Goal: Task Accomplishment & Management: Manage account settings

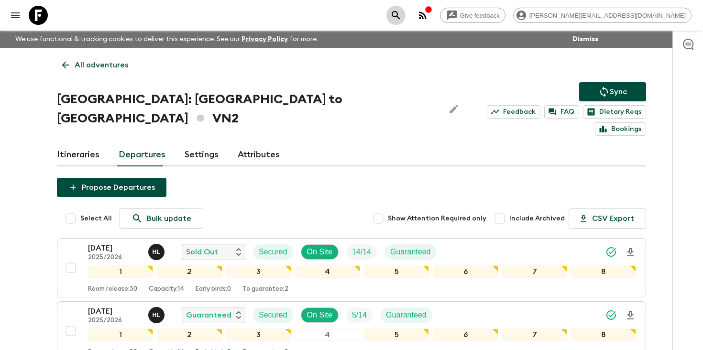
click at [402, 13] on icon "search adventures" at bounding box center [395, 15] width 11 height 11
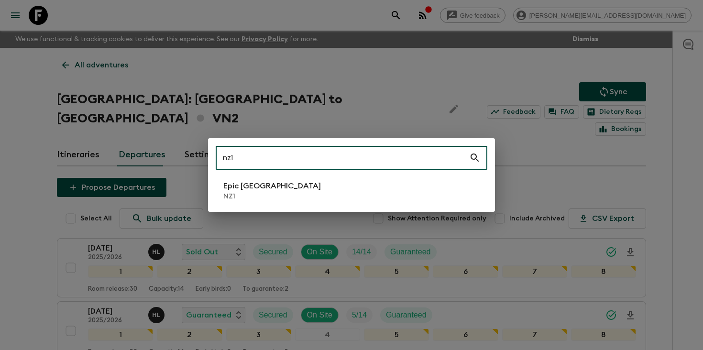
type input "nz1"
click at [309, 186] on li "Epic [GEOGRAPHIC_DATA] NZ1" at bounding box center [352, 190] width 272 height 27
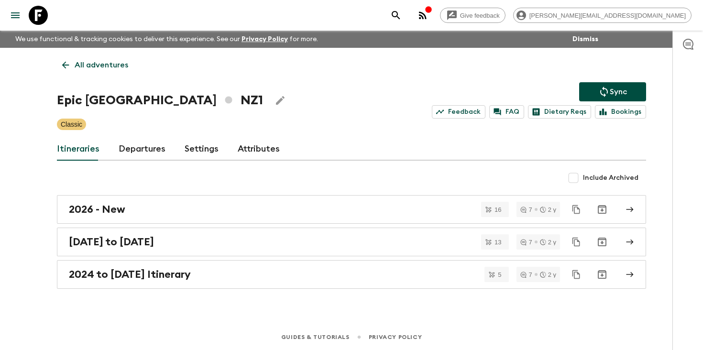
click at [138, 147] on link "Departures" at bounding box center [142, 149] width 47 height 23
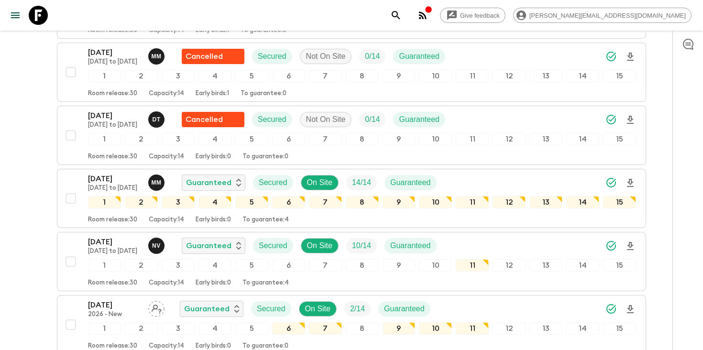
scroll to position [1121, 0]
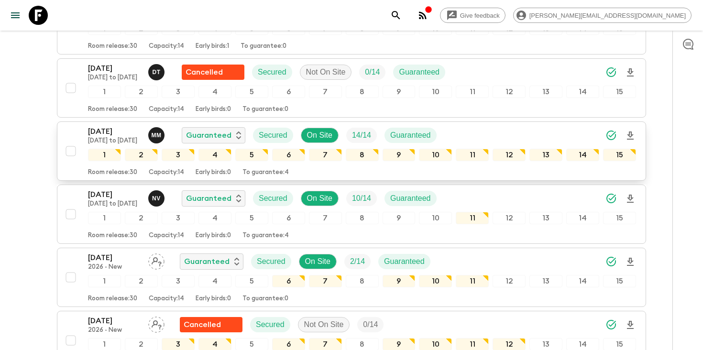
click at [515, 133] on div "[DATE] [DATE] to [DATE] M M Guaranteed Secured On Site 14 / 14 Guaranteed" at bounding box center [362, 135] width 548 height 19
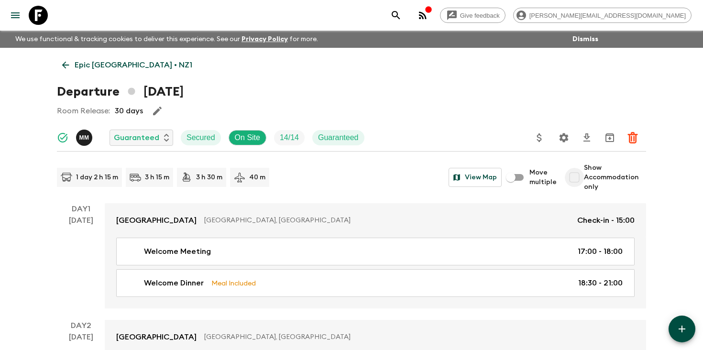
click at [574, 180] on input "Show Accommodation only" at bounding box center [574, 177] width 19 height 19
checkbox input "true"
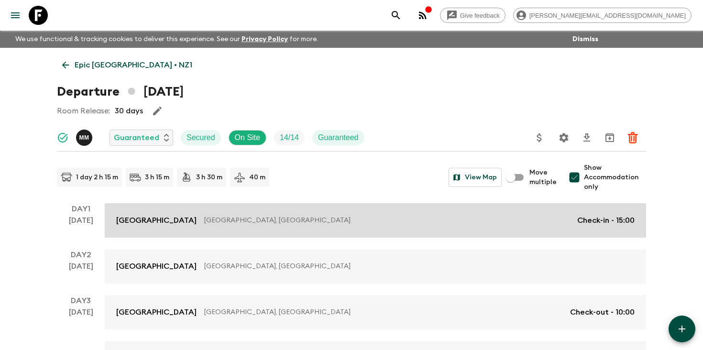
click at [542, 222] on p "[GEOGRAPHIC_DATA], [GEOGRAPHIC_DATA]" at bounding box center [386, 221] width 365 height 10
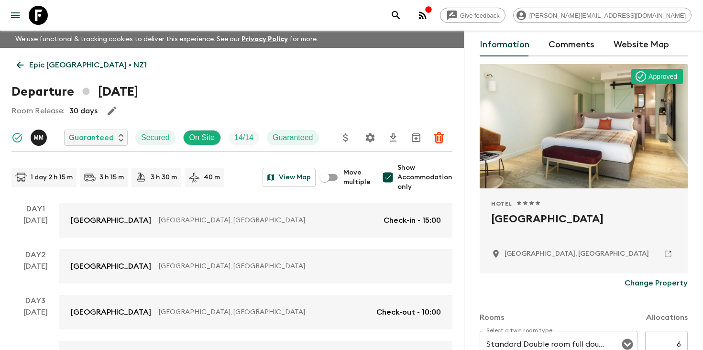
scroll to position [138, 0]
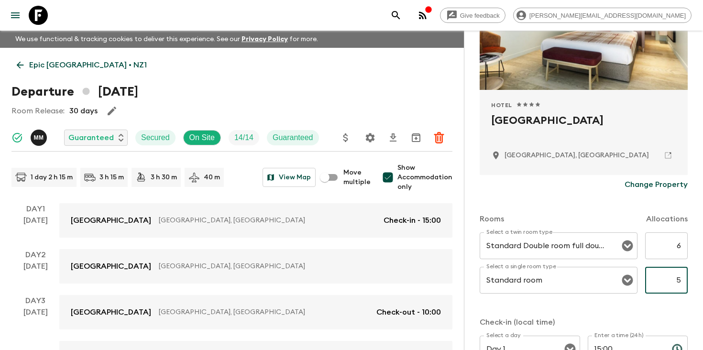
drag, startPoint x: 665, startPoint y: 284, endPoint x: 703, endPoint y: 284, distance: 37.3
type input "5"
drag, startPoint x: 672, startPoint y: 249, endPoint x: 703, endPoint y: 254, distance: 31.0
click at [703, 254] on div "Accommodation Information Comments Website Map Approved Hotel 1 Star 2 Stars 3 …" at bounding box center [583, 206] width 239 height 350
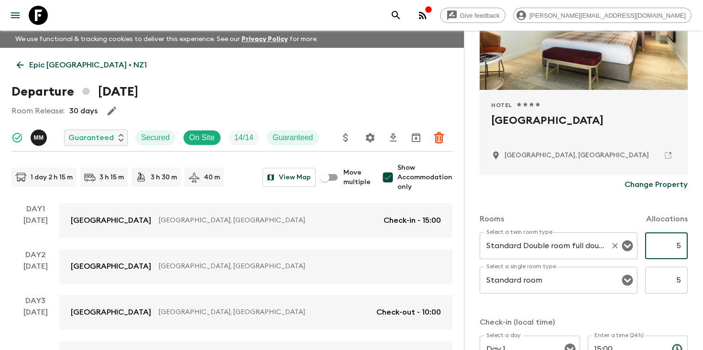
scroll to position [369, 0]
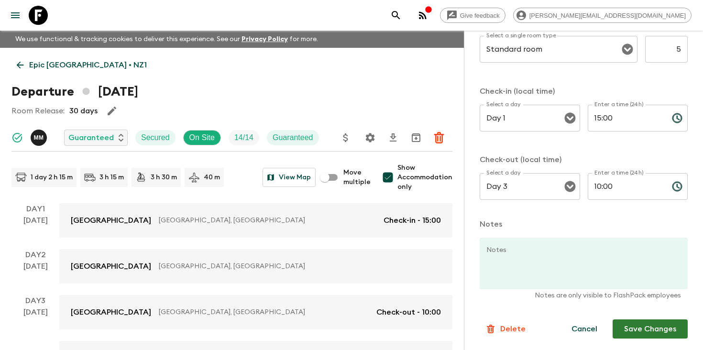
type input "5"
click at [646, 331] on button "Save Changes" at bounding box center [650, 329] width 75 height 19
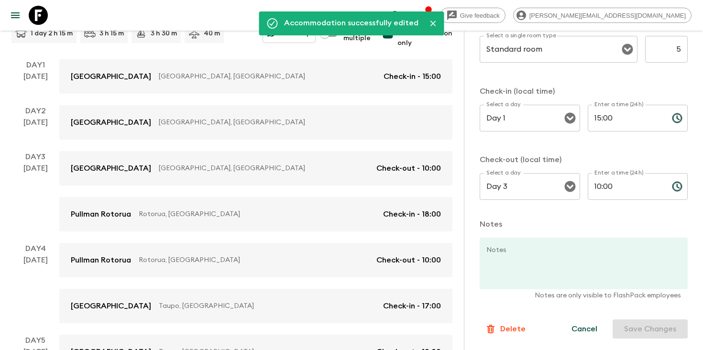
scroll to position [147, 0]
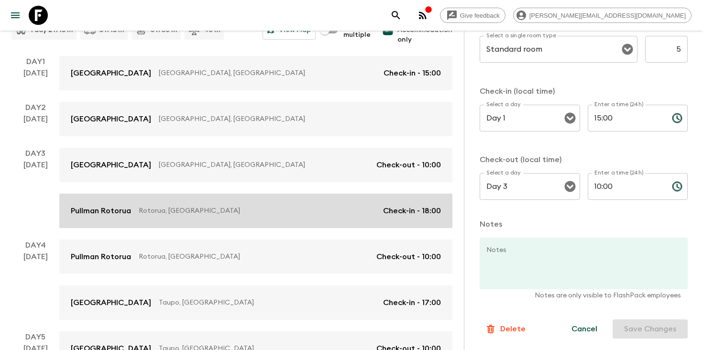
click at [285, 213] on p "Rotorua, [GEOGRAPHIC_DATA]" at bounding box center [257, 211] width 237 height 10
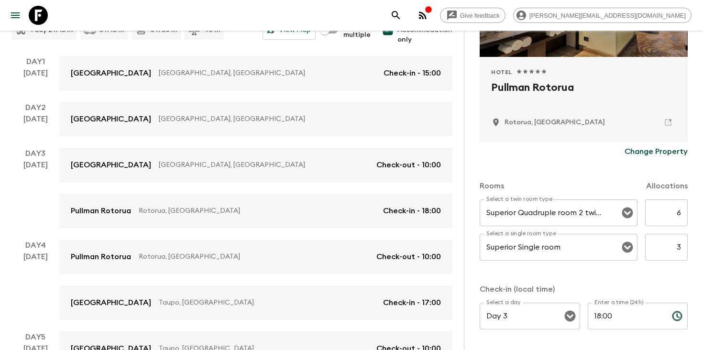
scroll to position [199, 0]
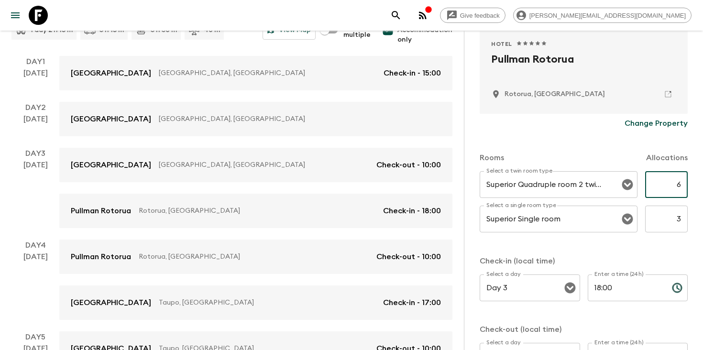
drag, startPoint x: 674, startPoint y: 186, endPoint x: 702, endPoint y: 185, distance: 27.7
click at [703, 186] on div "Accommodation Information Comments Website Map Approved Hotel 1 Star 2 Stars 3 …" at bounding box center [583, 206] width 239 height 350
type input "5"
drag, startPoint x: 675, startPoint y: 220, endPoint x: 703, endPoint y: 222, distance: 27.8
click at [703, 221] on div "Accommodation Information Comments Website Map Approved Hotel 1 Star 2 Stars 3 …" at bounding box center [583, 206] width 239 height 350
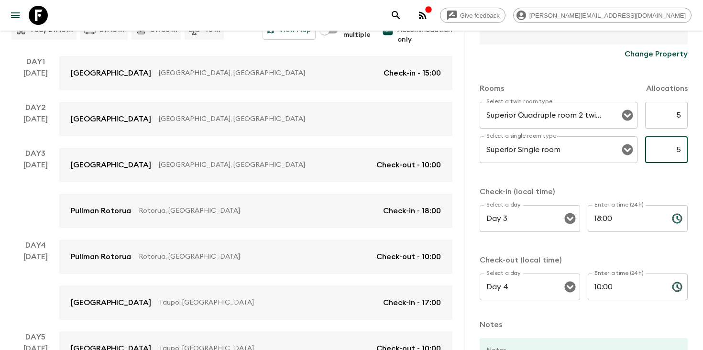
scroll to position [359, 0]
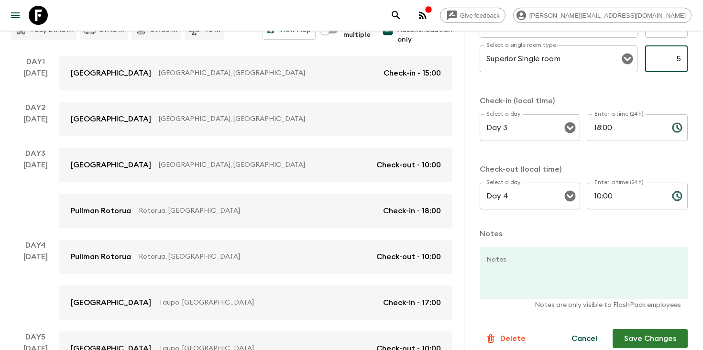
type input "5"
click at [633, 341] on button "Save Changes" at bounding box center [650, 338] width 75 height 19
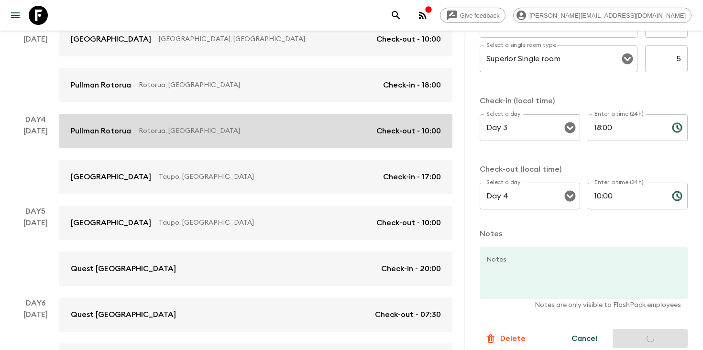
scroll to position [274, 0]
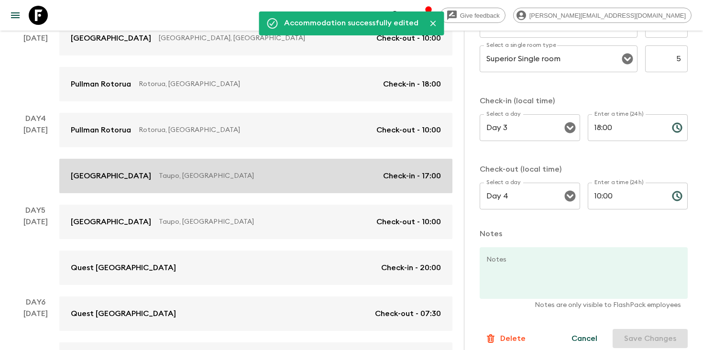
click at [322, 178] on p "Taupo, [GEOGRAPHIC_DATA]" at bounding box center [267, 176] width 217 height 10
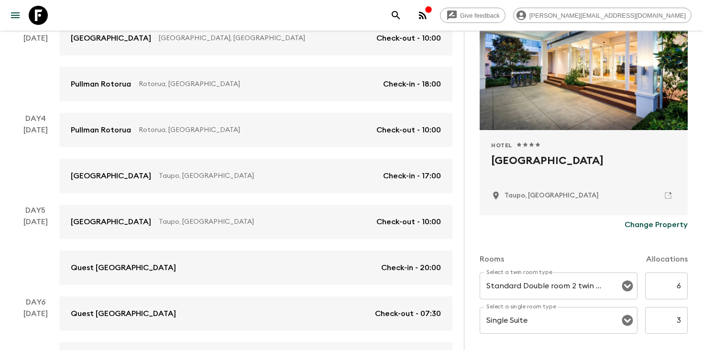
scroll to position [99, 0]
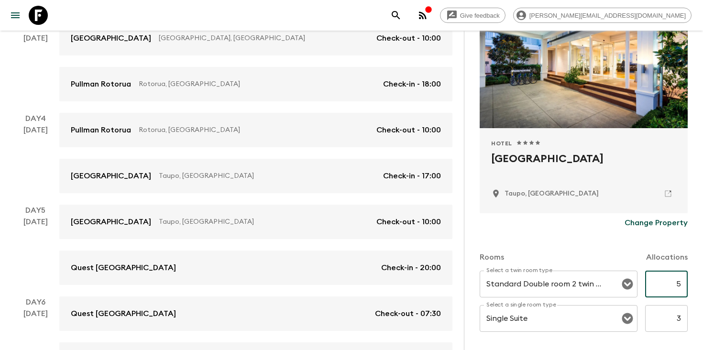
drag, startPoint x: 673, startPoint y: 290, endPoint x: 699, endPoint y: 288, distance: 26.4
click at [702, 289] on div "Accommodation Information Comments Website Map Approved Hotel 1 Star 2 Stars 3 …" at bounding box center [583, 206] width 239 height 350
type input "5"
drag, startPoint x: 674, startPoint y: 318, endPoint x: 703, endPoint y: 318, distance: 28.7
click at [703, 318] on div "Accommodation Information Comments Website Map Approved Hotel 1 Star 2 Stars 3 …" at bounding box center [583, 206] width 239 height 350
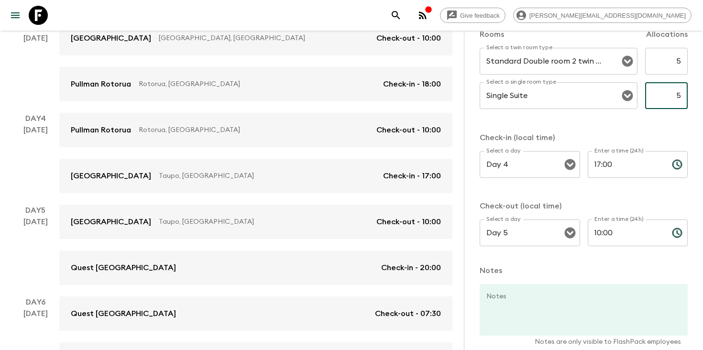
scroll to position [369, 0]
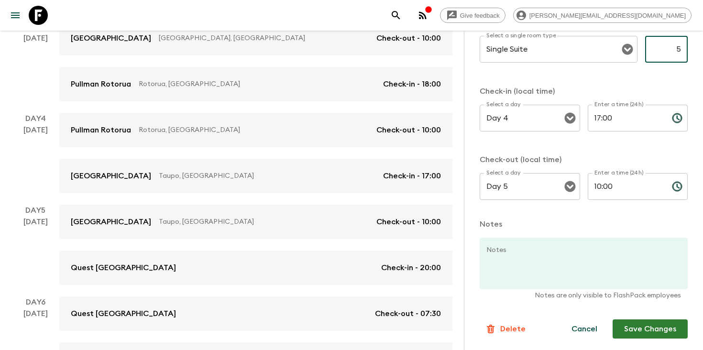
type input "5"
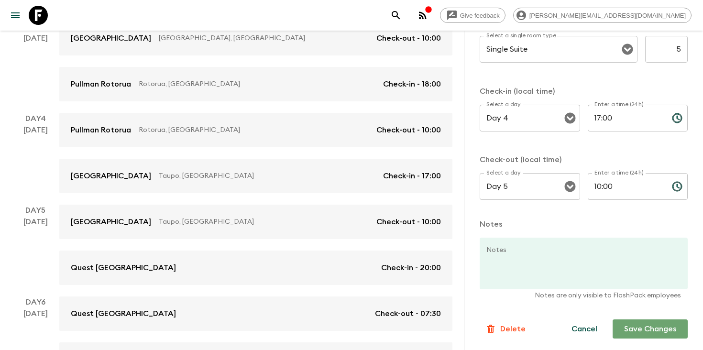
click at [632, 330] on button "Save Changes" at bounding box center [650, 329] width 75 height 19
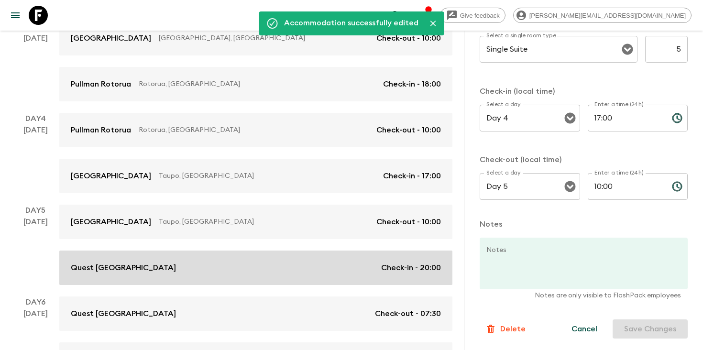
click at [298, 265] on div "Quest [GEOGRAPHIC_DATA] Check-in - 20:00" at bounding box center [256, 267] width 370 height 11
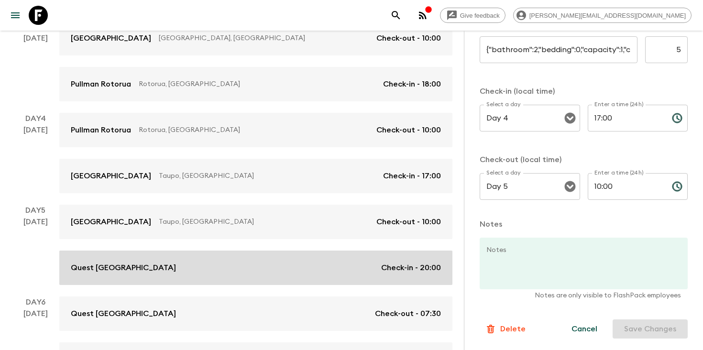
type input "Twins"
type input "6"
type input "Singles"
type input "3"
type input "Day 5"
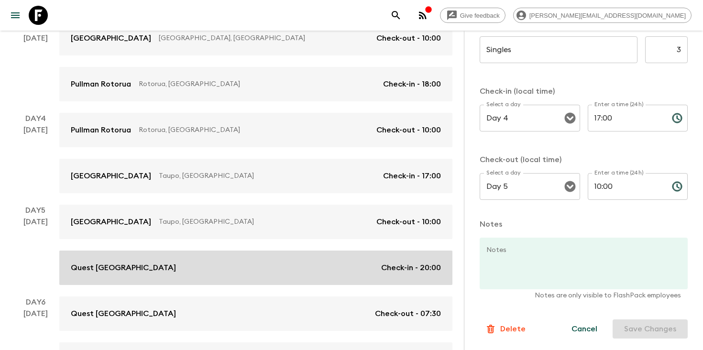
type input "20:00"
type input "Day 6"
type input "07:30"
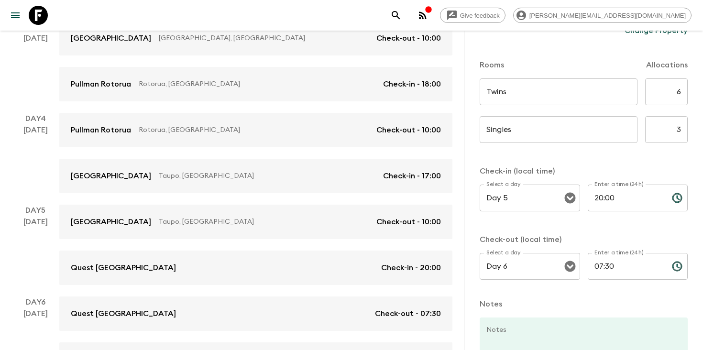
scroll to position [235, 0]
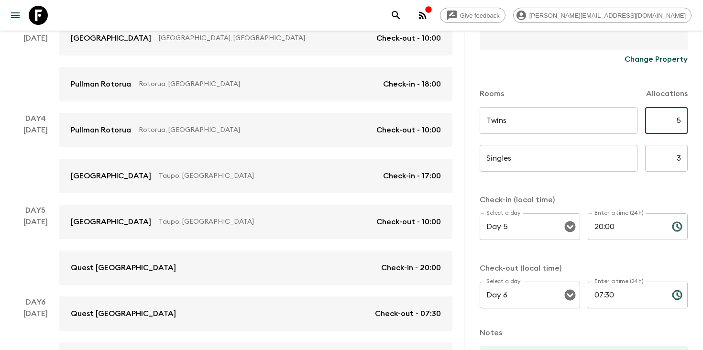
drag, startPoint x: 674, startPoint y: 125, endPoint x: 703, endPoint y: 125, distance: 28.7
click at [703, 125] on div "Accommodation Information Comments Website Map Quest Palmerston North Change Pr…" at bounding box center [583, 206] width 239 height 350
type input "5"
drag, startPoint x: 673, startPoint y: 161, endPoint x: 703, endPoint y: 162, distance: 30.2
click at [703, 162] on div "Accommodation Information Comments Website Map Quest Palmerston North Change Pr…" at bounding box center [583, 206] width 239 height 350
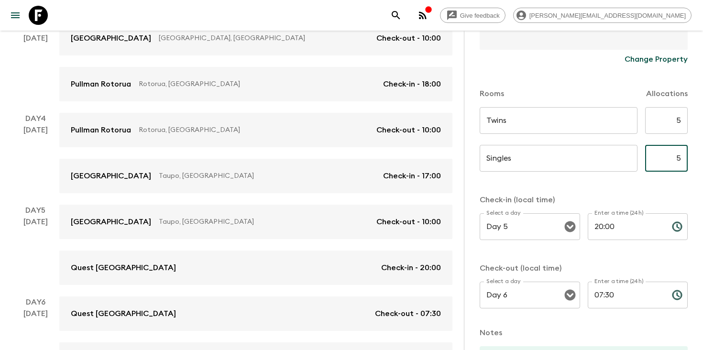
scroll to position [345, 0]
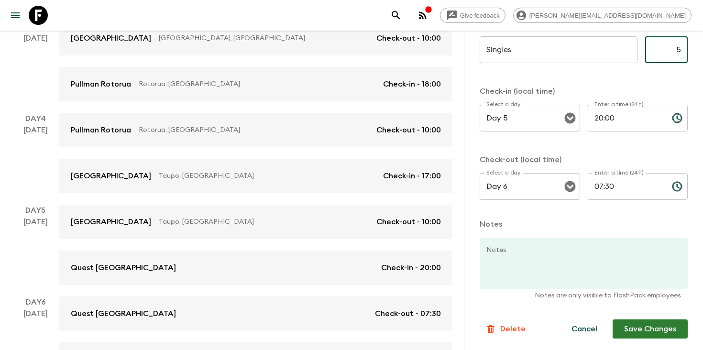
type input "5"
click at [634, 326] on button "Save Changes" at bounding box center [650, 329] width 75 height 19
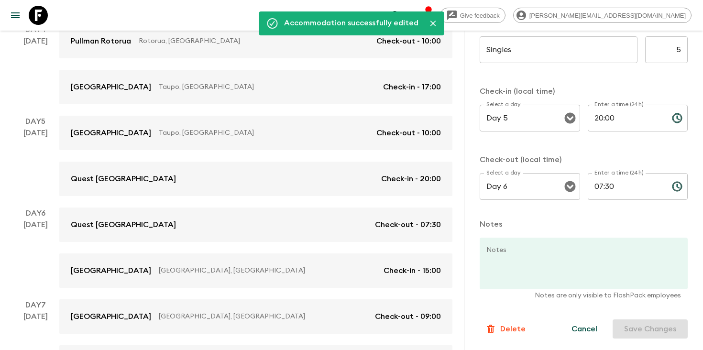
scroll to position [404, 0]
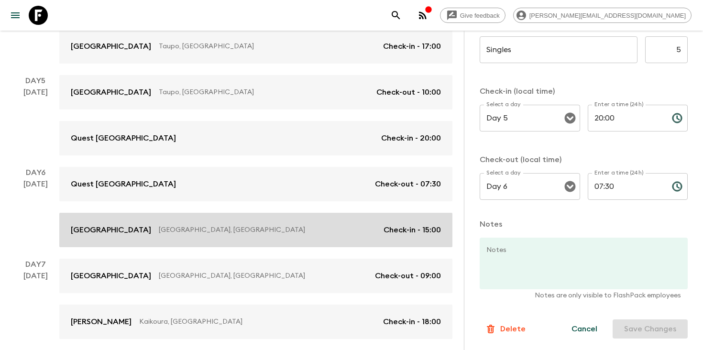
click at [238, 235] on div "[GEOGRAPHIC_DATA] [GEOGRAPHIC_DATA], [GEOGRAPHIC_DATA] Check-in - 15:00" at bounding box center [256, 229] width 370 height 11
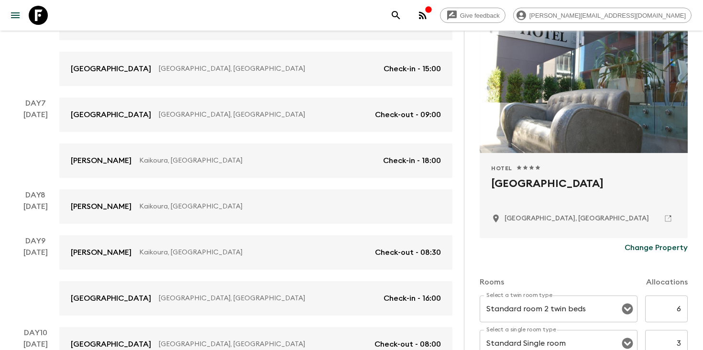
scroll to position [190, 0]
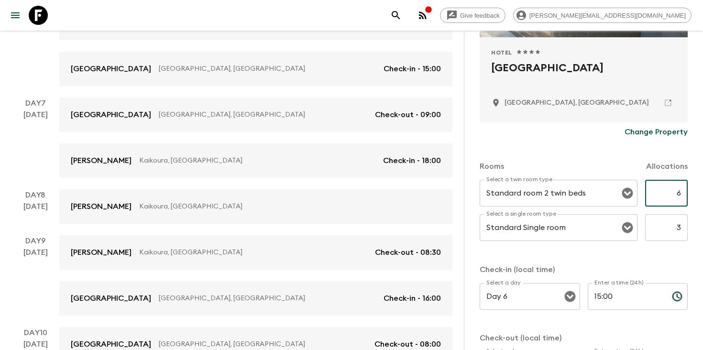
drag, startPoint x: 676, startPoint y: 193, endPoint x: 703, endPoint y: 193, distance: 26.3
click at [703, 193] on div "Accommodation Information Comments Website Map Hotel 1 Star 2 Stars 3 Stars 4 S…" at bounding box center [583, 206] width 239 height 350
type input "5"
drag, startPoint x: 681, startPoint y: 231, endPoint x: 703, endPoint y: 235, distance: 22.4
click at [703, 236] on div "Accommodation Information Comments Website Map Hotel 1 Star 2 Stars 3 Stars 4 S…" at bounding box center [583, 206] width 239 height 350
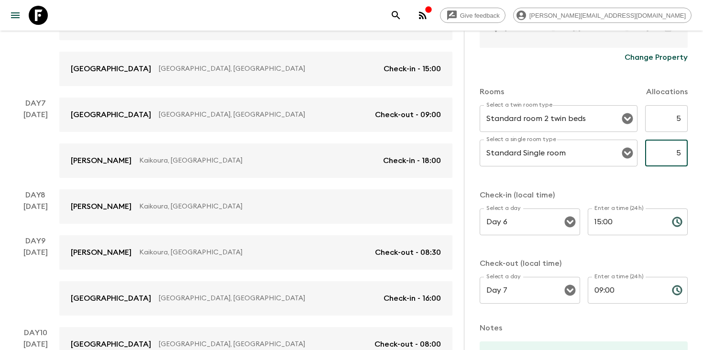
scroll to position [369, 0]
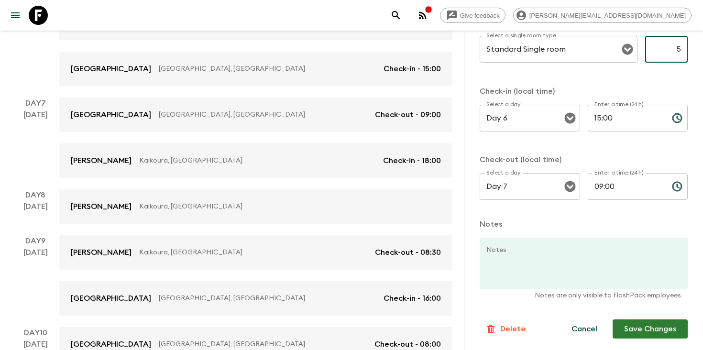
type input "5"
click at [635, 331] on button "Save Changes" at bounding box center [650, 329] width 75 height 19
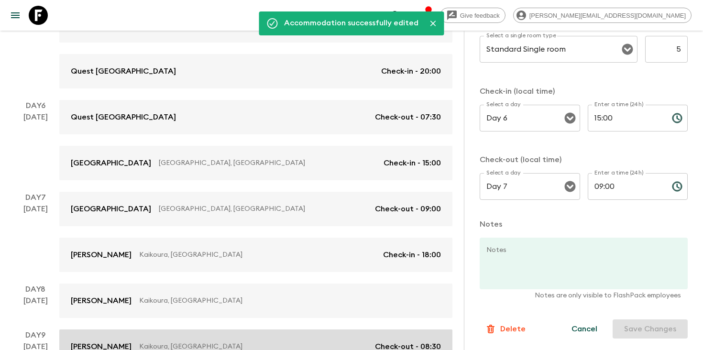
scroll to position [0, 0]
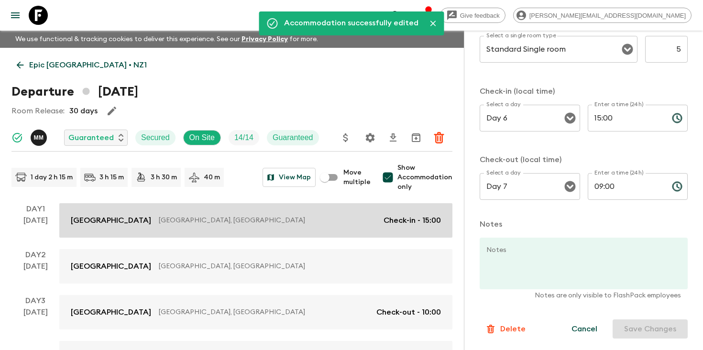
click at [256, 218] on p "[GEOGRAPHIC_DATA], [GEOGRAPHIC_DATA]" at bounding box center [267, 221] width 217 height 10
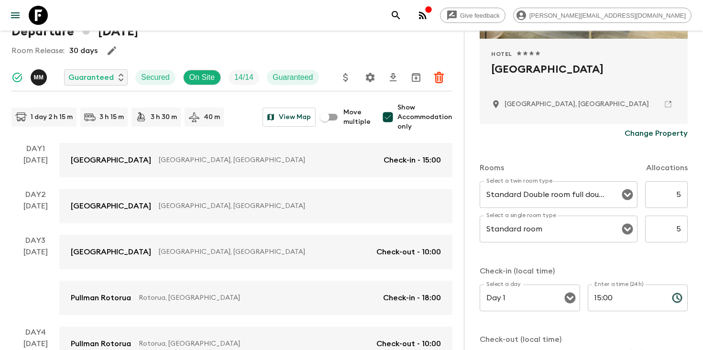
scroll to position [83, 0]
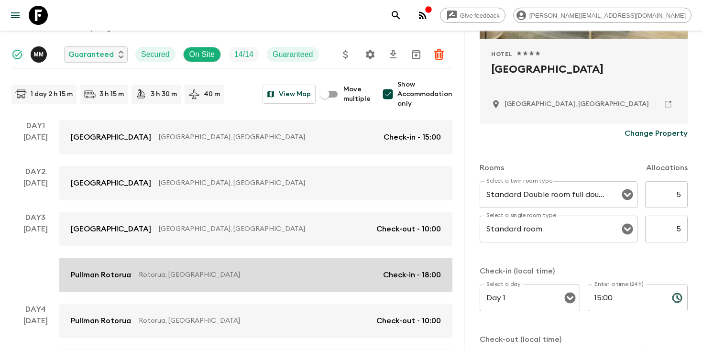
click at [237, 273] on p "Rotorua, [GEOGRAPHIC_DATA]" at bounding box center [257, 275] width 237 height 10
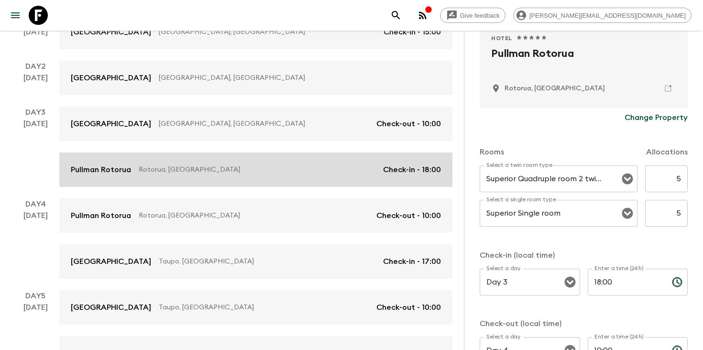
scroll to position [190, 0]
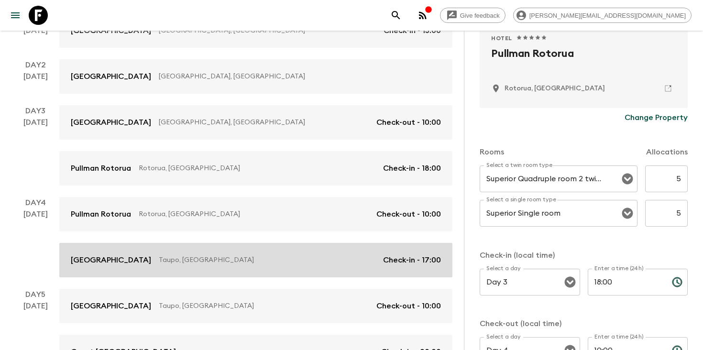
click at [245, 258] on p "Taupo, [GEOGRAPHIC_DATA]" at bounding box center [267, 260] width 217 height 10
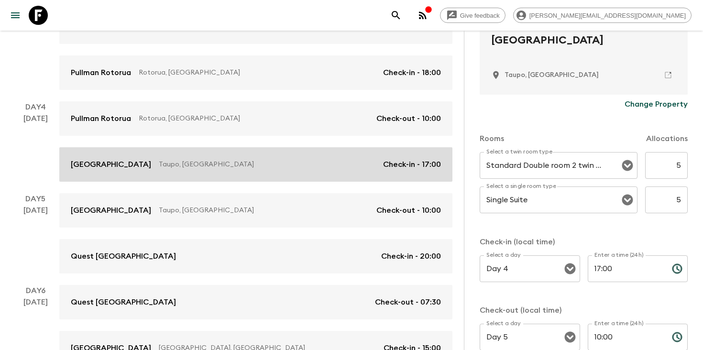
scroll to position [295, 0]
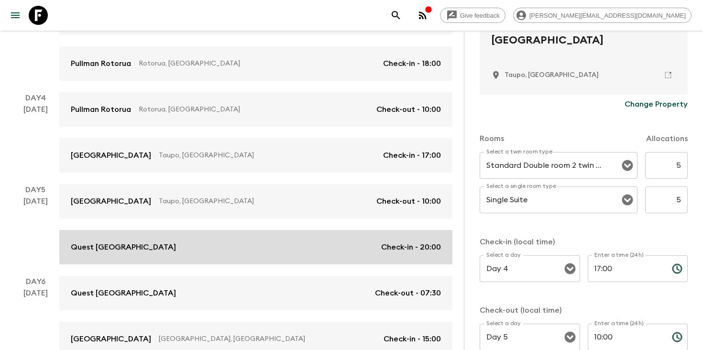
click at [207, 251] on div "Quest [GEOGRAPHIC_DATA] Check-in - 20:00" at bounding box center [256, 247] width 370 height 11
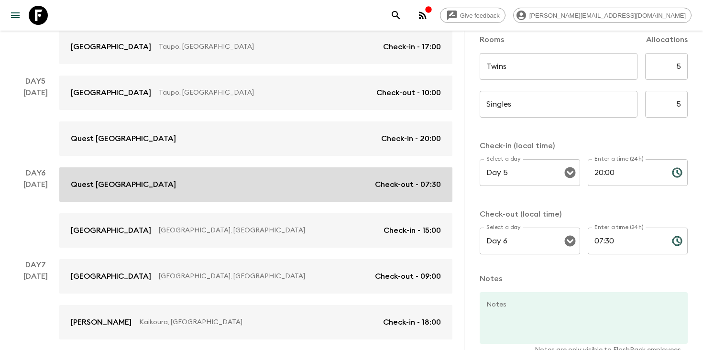
scroll to position [408, 0]
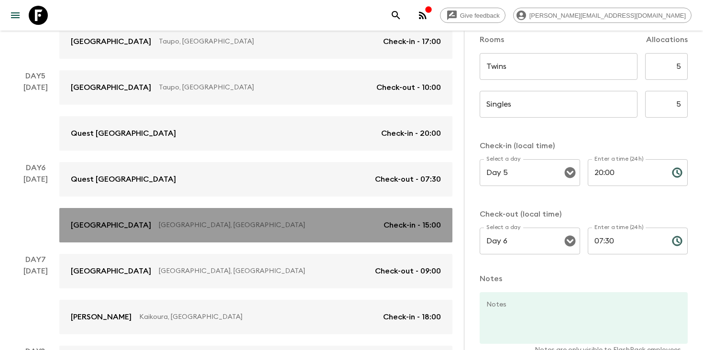
click at [308, 234] on link "[GEOGRAPHIC_DATA] [GEOGRAPHIC_DATA], [GEOGRAPHIC_DATA] Check-in - 15:00" at bounding box center [255, 225] width 393 height 34
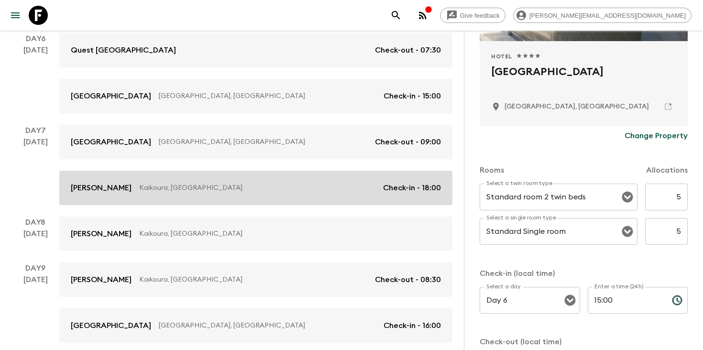
click at [289, 180] on link "[PERSON_NAME], [GEOGRAPHIC_DATA] Check-in - 18:00" at bounding box center [255, 188] width 393 height 34
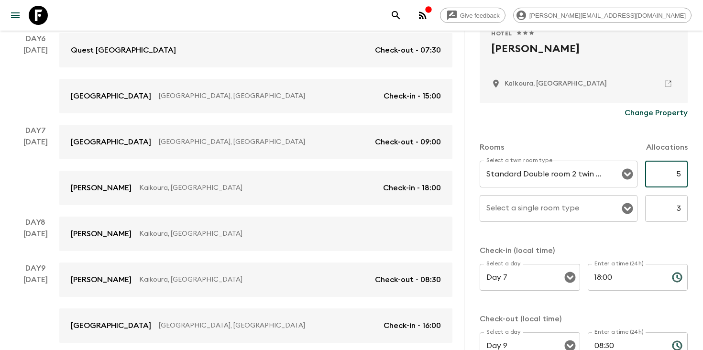
drag, startPoint x: 674, startPoint y: 177, endPoint x: 703, endPoint y: 177, distance: 28.7
click at [703, 177] on div "Accommodation Information Comments Website Map Approved Hotel 1 Star 2 Stars 3 …" at bounding box center [583, 206] width 239 height 350
type input "5"
drag, startPoint x: 672, startPoint y: 212, endPoint x: 703, endPoint y: 213, distance: 31.1
click at [703, 213] on div "Accommodation Information Comments Website Map Approved Hotel 1 Star 2 Stars 3 …" at bounding box center [583, 206] width 239 height 350
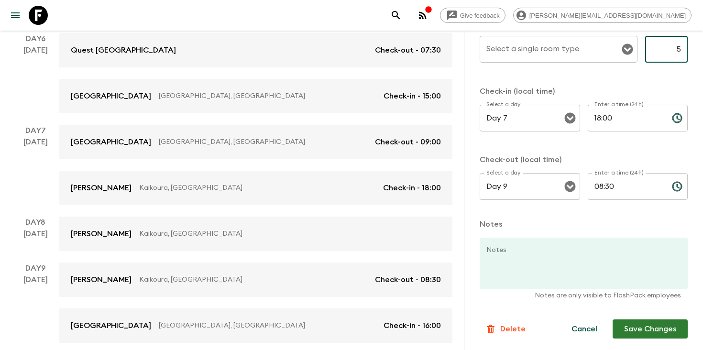
type input "5"
click at [644, 330] on button "Save Changes" at bounding box center [650, 329] width 75 height 19
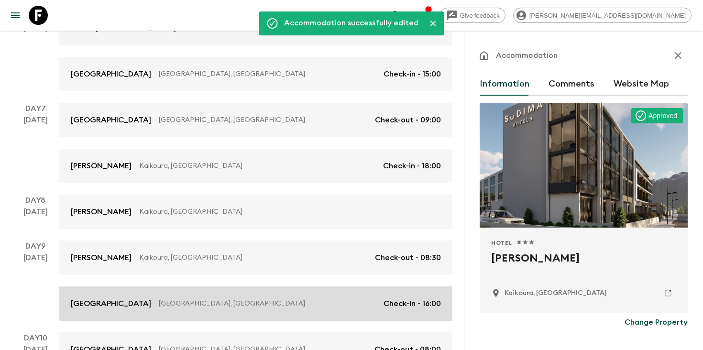
click at [199, 303] on p "[GEOGRAPHIC_DATA], [GEOGRAPHIC_DATA]" at bounding box center [267, 304] width 217 height 10
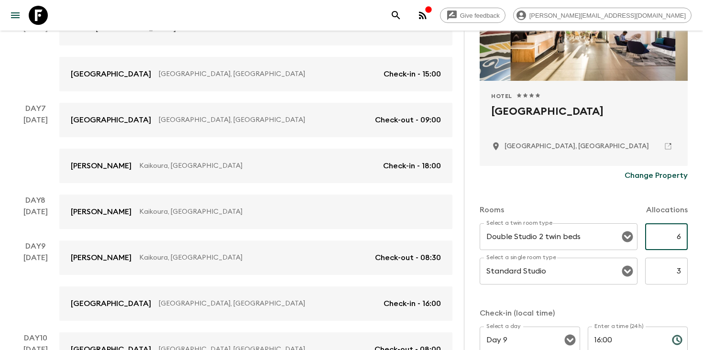
drag, startPoint x: 668, startPoint y: 234, endPoint x: 703, endPoint y: 234, distance: 34.4
click at [703, 234] on div "Accommodation Information Comments Website Map Hotel 1 Star 2 Stars 3 Stars 4 S…" at bounding box center [583, 206] width 239 height 350
type input "5"
drag, startPoint x: 673, startPoint y: 272, endPoint x: 703, endPoint y: 272, distance: 29.7
click at [703, 272] on div "Accommodation Information Comments Website Map Hotel 1 Star 2 Stars 3 Stars 4 S…" at bounding box center [583, 206] width 239 height 350
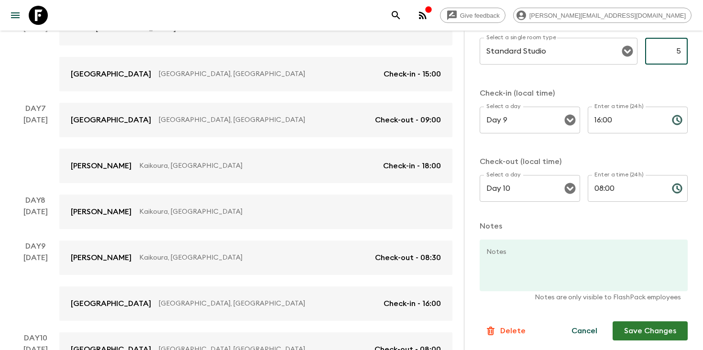
type input "5"
click at [639, 330] on button "Save Changes" at bounding box center [650, 330] width 75 height 19
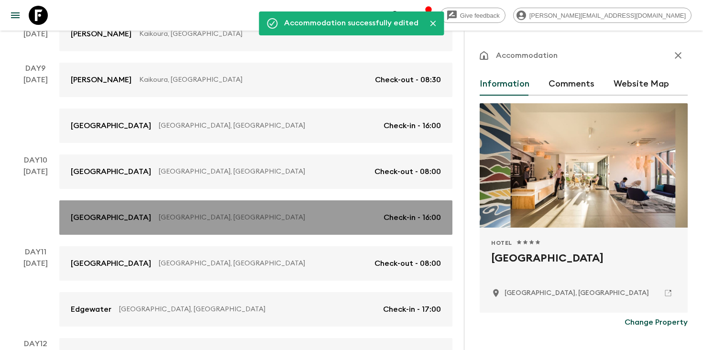
click at [197, 225] on link "[GEOGRAPHIC_DATA], [GEOGRAPHIC_DATA] Check-in - 16:00" at bounding box center [255, 217] width 393 height 34
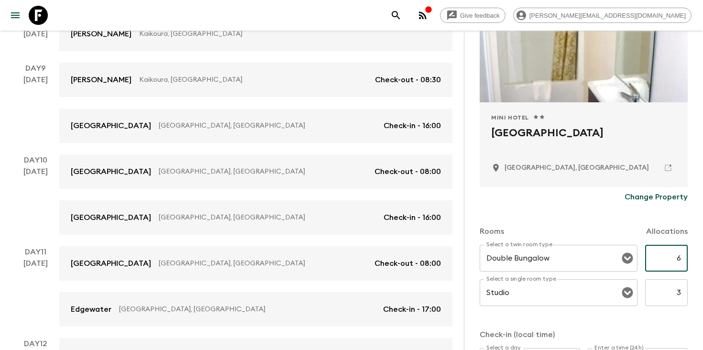
drag, startPoint x: 673, startPoint y: 261, endPoint x: 703, endPoint y: 267, distance: 29.9
click at [703, 266] on div "Accommodation Information Comments Website Map Mini Hotel 1 Star 2 Stars 3 Star…" at bounding box center [583, 206] width 239 height 350
type input "5"
drag, startPoint x: 673, startPoint y: 294, endPoint x: 703, endPoint y: 300, distance: 30.2
click at [703, 299] on div "Accommodation Information Comments Website Map Mini Hotel 1 Star 2 Stars 3 Star…" at bounding box center [583, 206] width 239 height 350
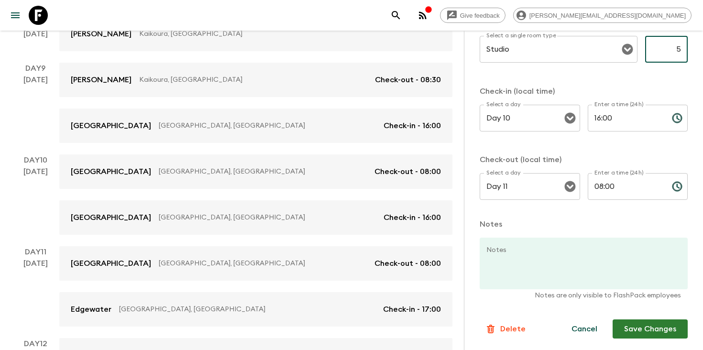
type input "5"
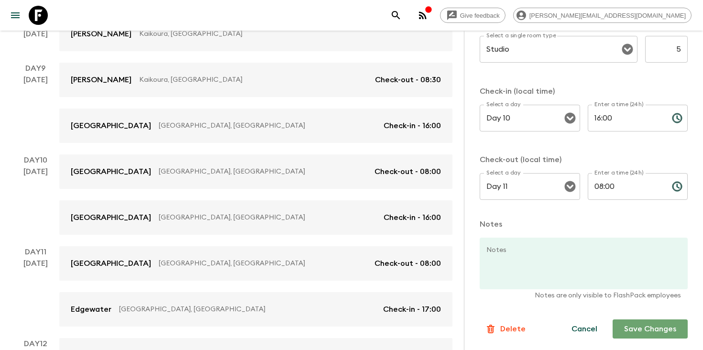
click at [638, 331] on button "Save Changes" at bounding box center [650, 329] width 75 height 19
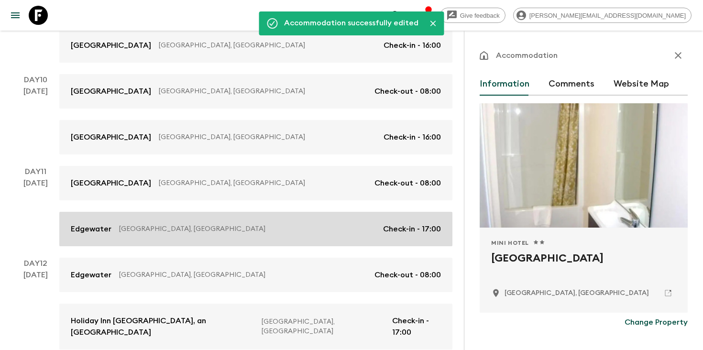
click at [234, 228] on p "[GEOGRAPHIC_DATA], [GEOGRAPHIC_DATA]" at bounding box center [247, 229] width 256 height 10
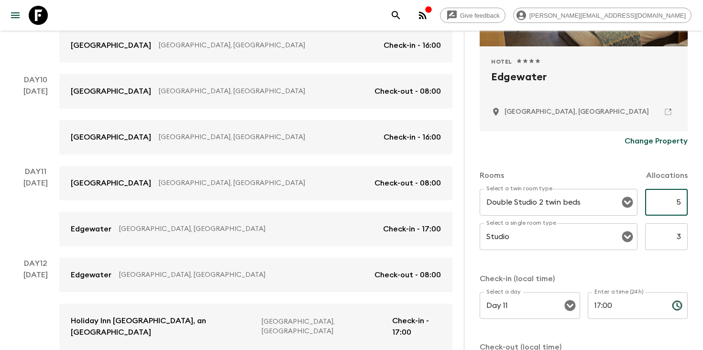
drag, startPoint x: 675, startPoint y: 205, endPoint x: 703, endPoint y: 205, distance: 27.3
click at [703, 205] on div "Accommodation Information Comments Website Map Approved Hotel 1 Star 2 Stars 3 …" at bounding box center [583, 206] width 239 height 350
type input "5"
drag, startPoint x: 673, startPoint y: 239, endPoint x: 703, endPoint y: 241, distance: 29.3
click at [703, 241] on div "Accommodation Information Comments Website Map Approved Hotel 1 Star 2 Stars 3 …" at bounding box center [583, 206] width 239 height 350
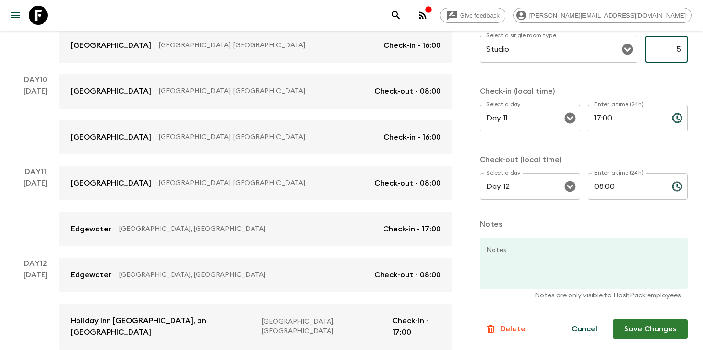
type input "5"
click at [638, 331] on button "Save Changes" at bounding box center [650, 329] width 75 height 19
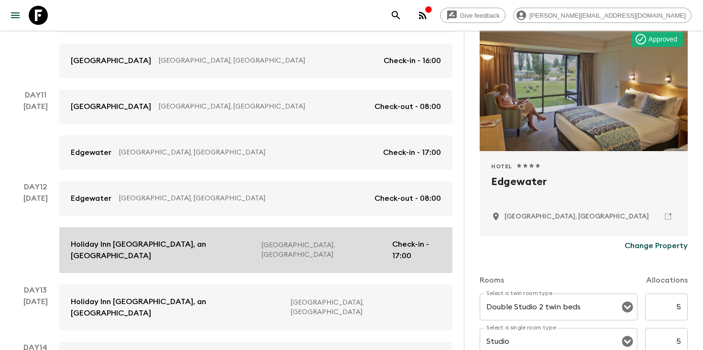
click at [157, 254] on link "Holiday Inn [GEOGRAPHIC_DATA], an [GEOGRAPHIC_DATA], [GEOGRAPHIC_DATA] Check-in…" at bounding box center [255, 250] width 393 height 46
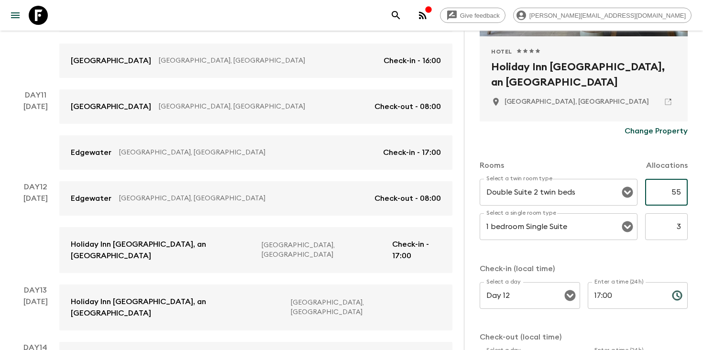
drag, startPoint x: 674, startPoint y: 197, endPoint x: 671, endPoint y: 221, distance: 23.7
click at [671, 221] on div "Select a twin room type Double Suite 2 twin beds Select a twin room type 55 ​ S…" at bounding box center [584, 215] width 208 height 73
type input "5"
drag, startPoint x: 675, startPoint y: 224, endPoint x: 703, endPoint y: 243, distance: 32.8
click at [703, 241] on div "Accommodation Information Comments Website Map Approved Hotel 1 Star 2 Stars 3 …" at bounding box center [583, 206] width 239 height 350
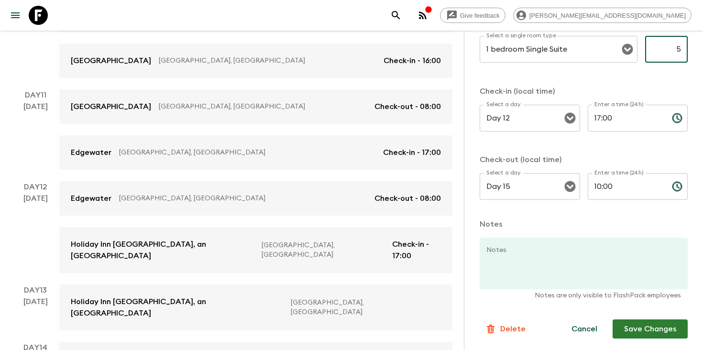
type input "5"
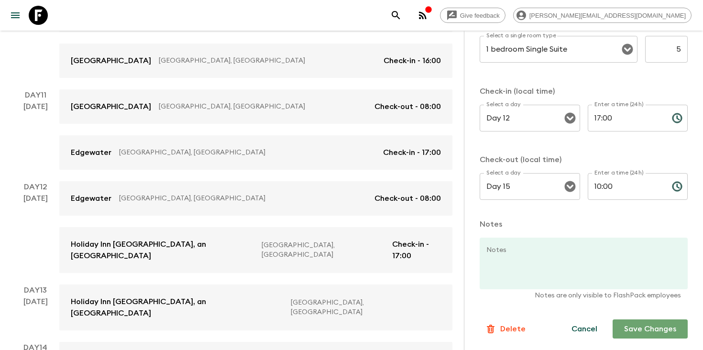
click at [633, 328] on button "Save Changes" at bounding box center [650, 329] width 75 height 19
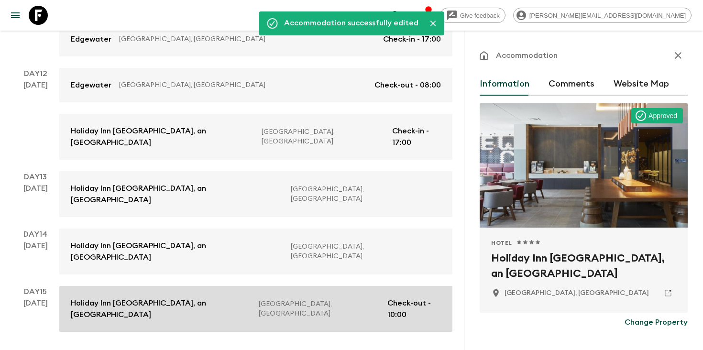
click at [243, 298] on p "Holiday Inn [GEOGRAPHIC_DATA], an [GEOGRAPHIC_DATA]" at bounding box center [161, 309] width 180 height 23
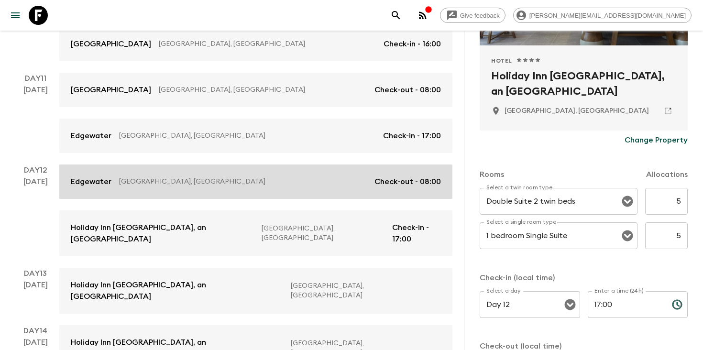
click at [327, 186] on p "[GEOGRAPHIC_DATA], [GEOGRAPHIC_DATA]" at bounding box center [243, 182] width 248 height 10
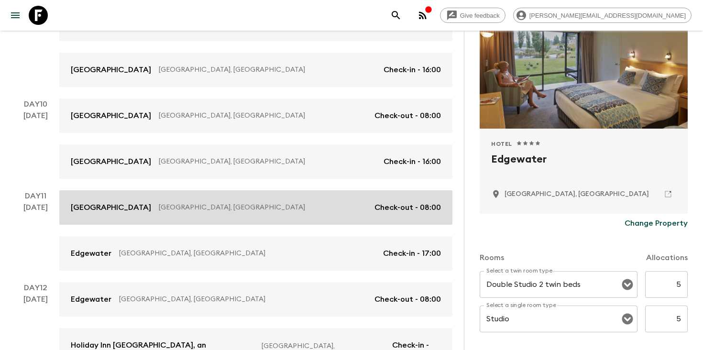
click at [307, 215] on link "[GEOGRAPHIC_DATA], [GEOGRAPHIC_DATA] Check-out - 08:00" at bounding box center [255, 207] width 393 height 34
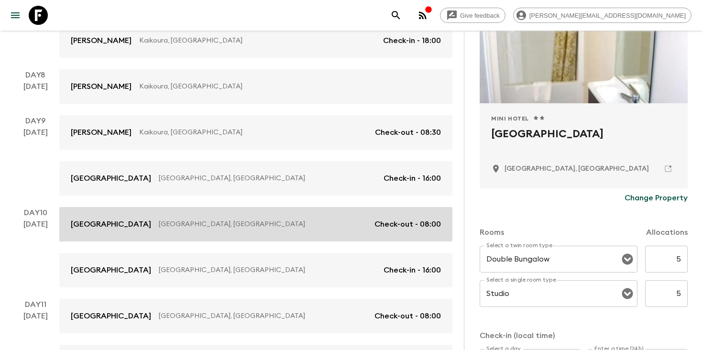
click at [263, 225] on p "[GEOGRAPHIC_DATA], [GEOGRAPHIC_DATA]" at bounding box center [263, 225] width 208 height 10
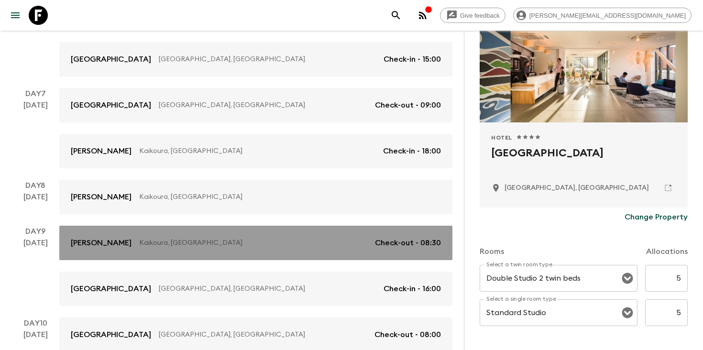
click at [292, 250] on link "[PERSON_NAME], [GEOGRAPHIC_DATA] Check-out - 08:30" at bounding box center [255, 243] width 393 height 34
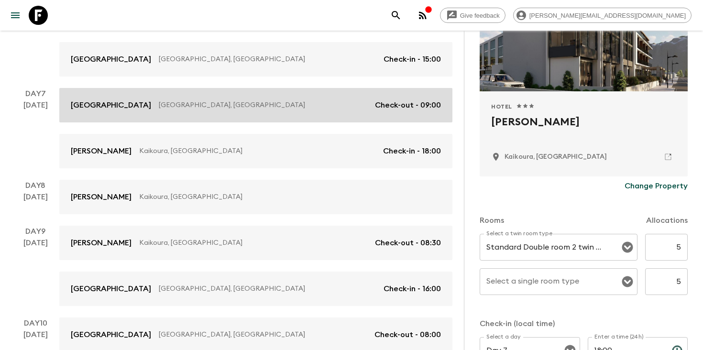
click at [282, 111] on link "[GEOGRAPHIC_DATA] [GEOGRAPHIC_DATA], [GEOGRAPHIC_DATA] Check-out - 09:00" at bounding box center [255, 105] width 393 height 34
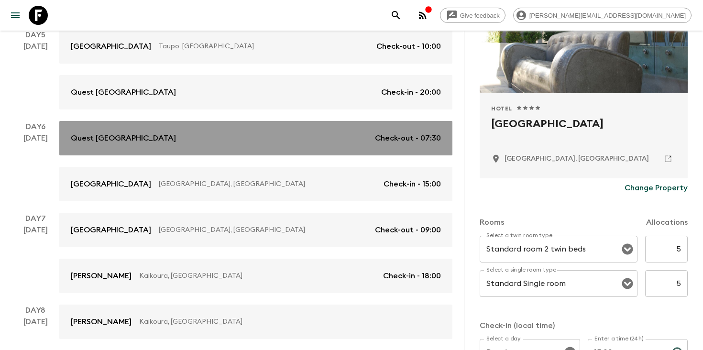
click at [205, 146] on link "Quest [GEOGRAPHIC_DATA] Check-out - 07:30" at bounding box center [255, 138] width 393 height 34
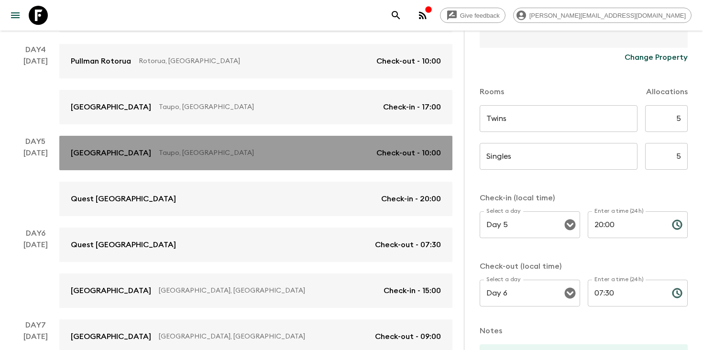
click at [240, 149] on p "Taupo, [GEOGRAPHIC_DATA]" at bounding box center [264, 153] width 210 height 10
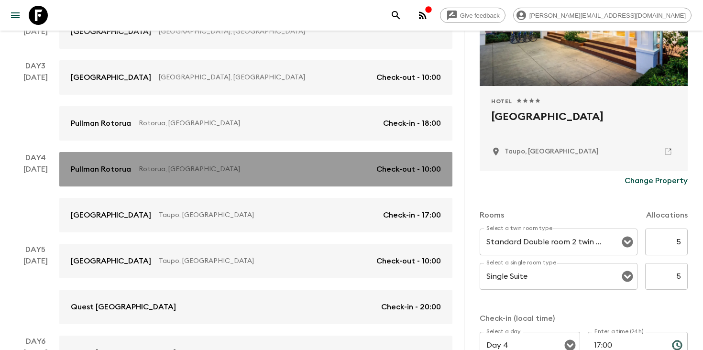
click at [244, 168] on p "Rotorua, [GEOGRAPHIC_DATA]" at bounding box center [254, 170] width 230 height 10
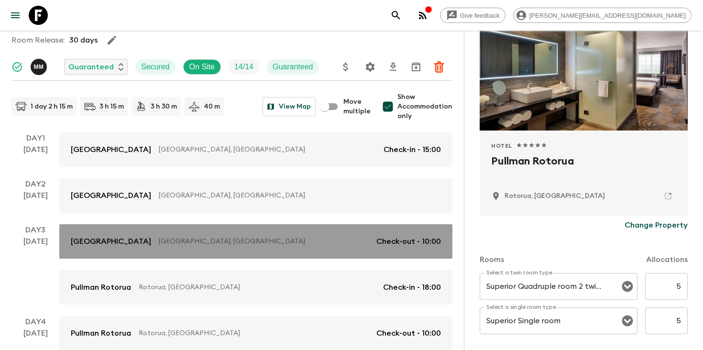
click at [263, 252] on link "[GEOGRAPHIC_DATA], [GEOGRAPHIC_DATA] Check-out - 10:00" at bounding box center [255, 241] width 393 height 34
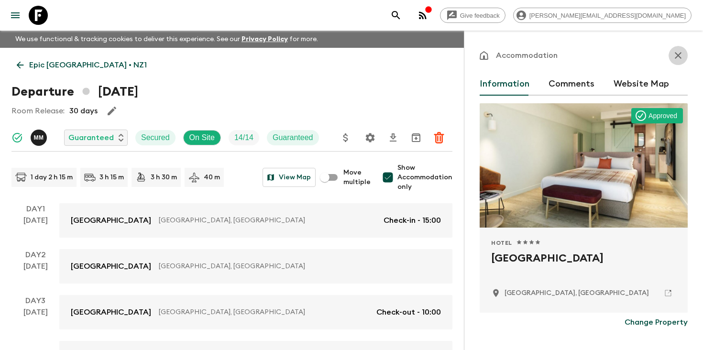
click at [679, 53] on icon "button" at bounding box center [678, 55] width 11 height 11
